Goal: Use online tool/utility: Use online tool/utility

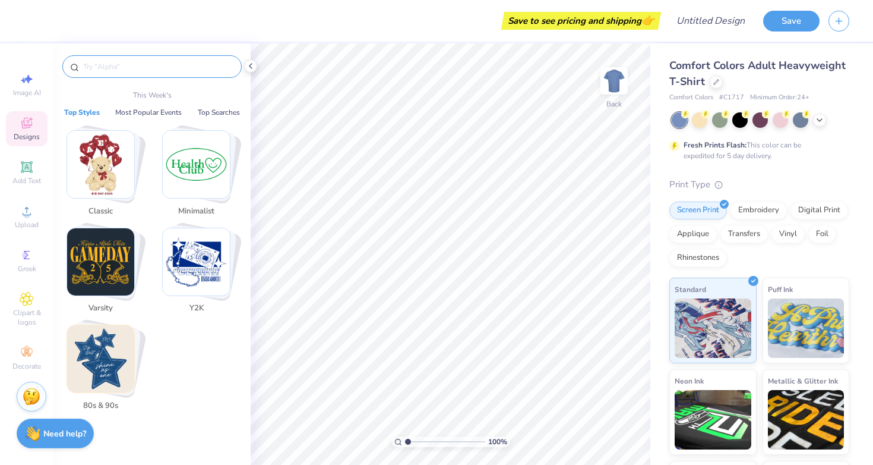
click at [132, 61] on input "text" at bounding box center [158, 67] width 152 height 12
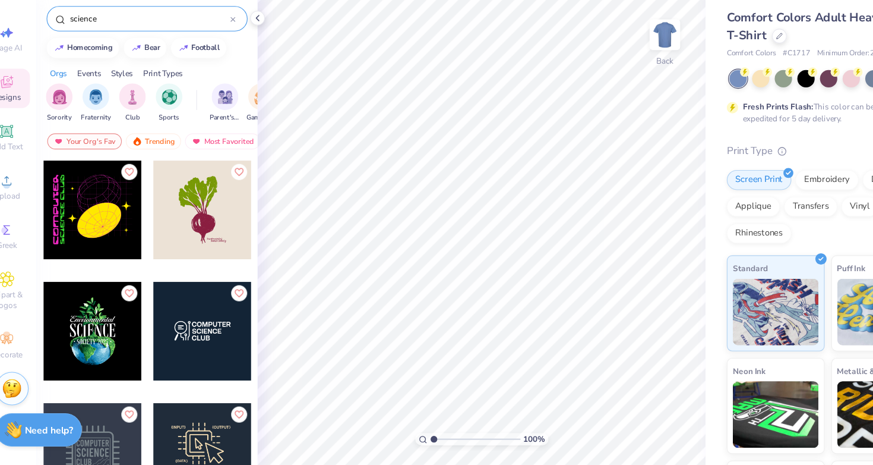
type input "science"
click at [90, 250] on div at bounding box center [103, 237] width 88 height 88
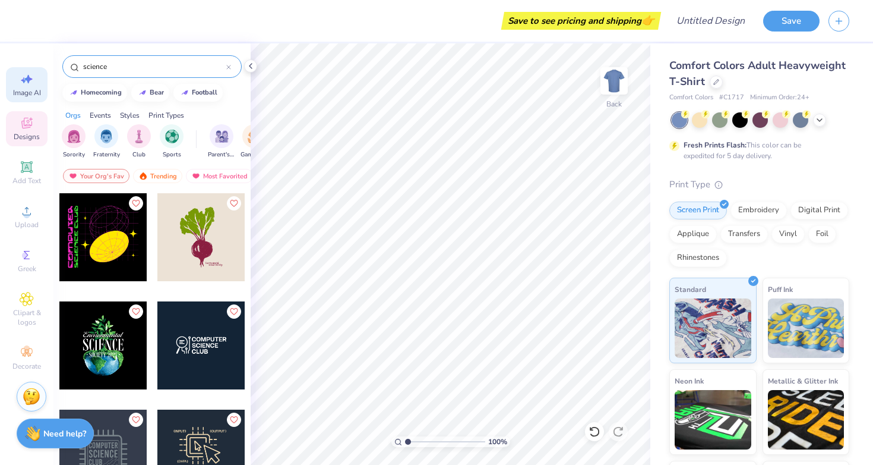
click at [15, 76] on div "Image AI" at bounding box center [27, 84] width 42 height 35
select select "4"
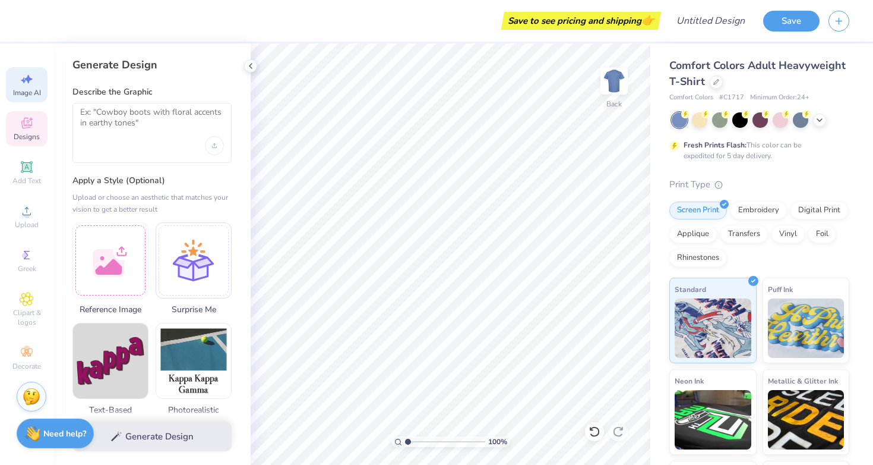
click at [31, 117] on icon at bounding box center [27, 123] width 14 height 14
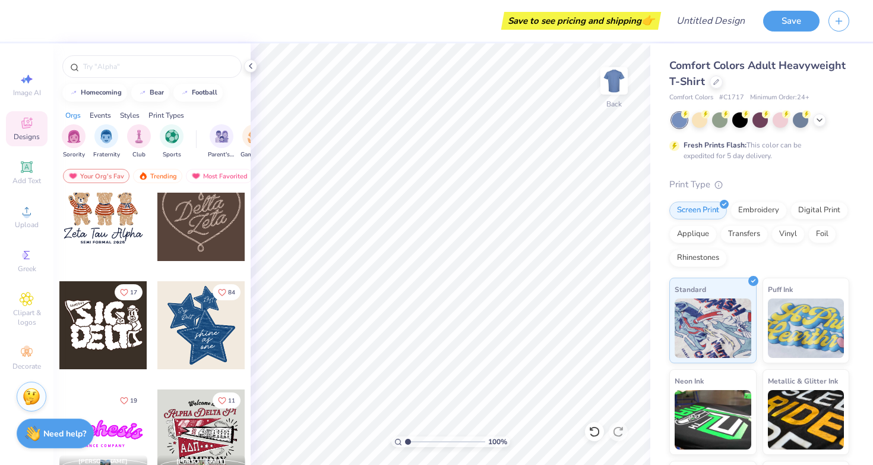
scroll to position [563, 0]
